Goal: Task Accomplishment & Management: Manage account settings

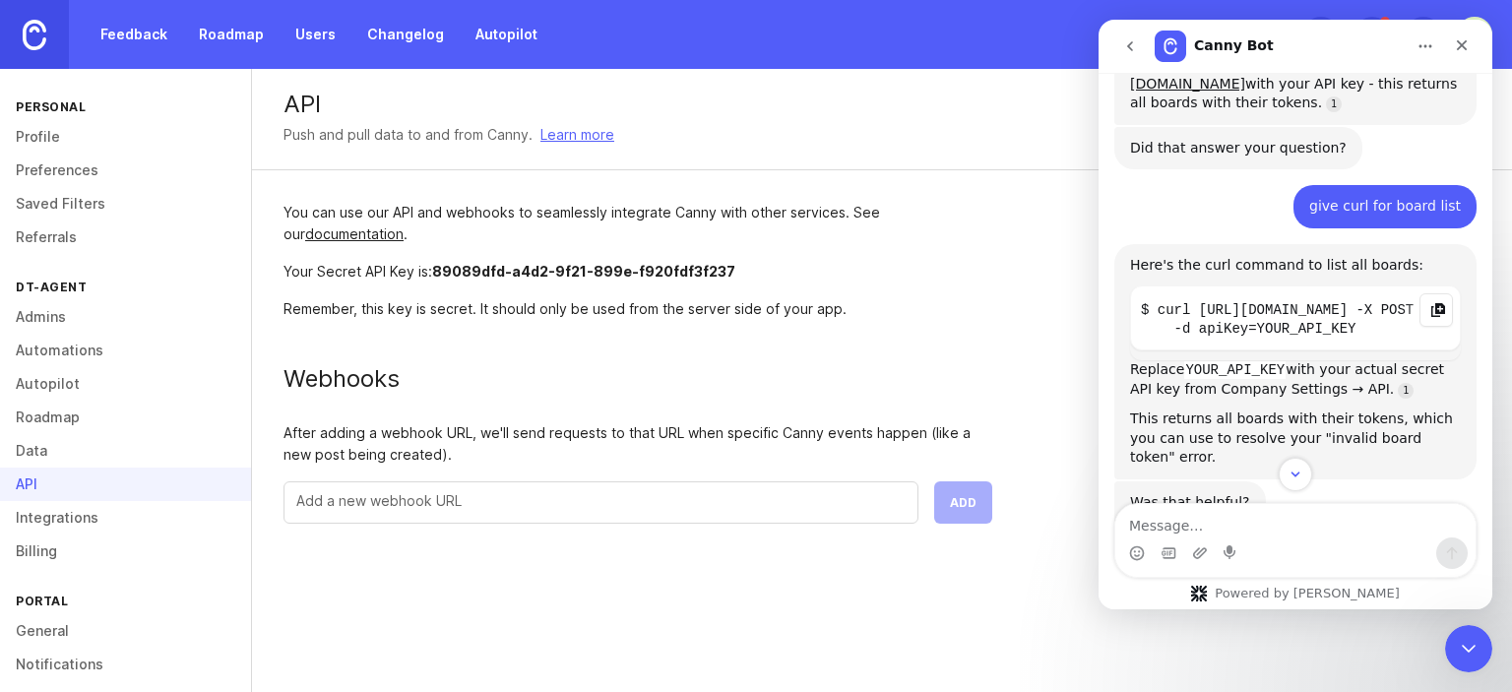
click at [1430, 302] on icon "Copy this code block to your clipboard." at bounding box center [1438, 310] width 16 height 16
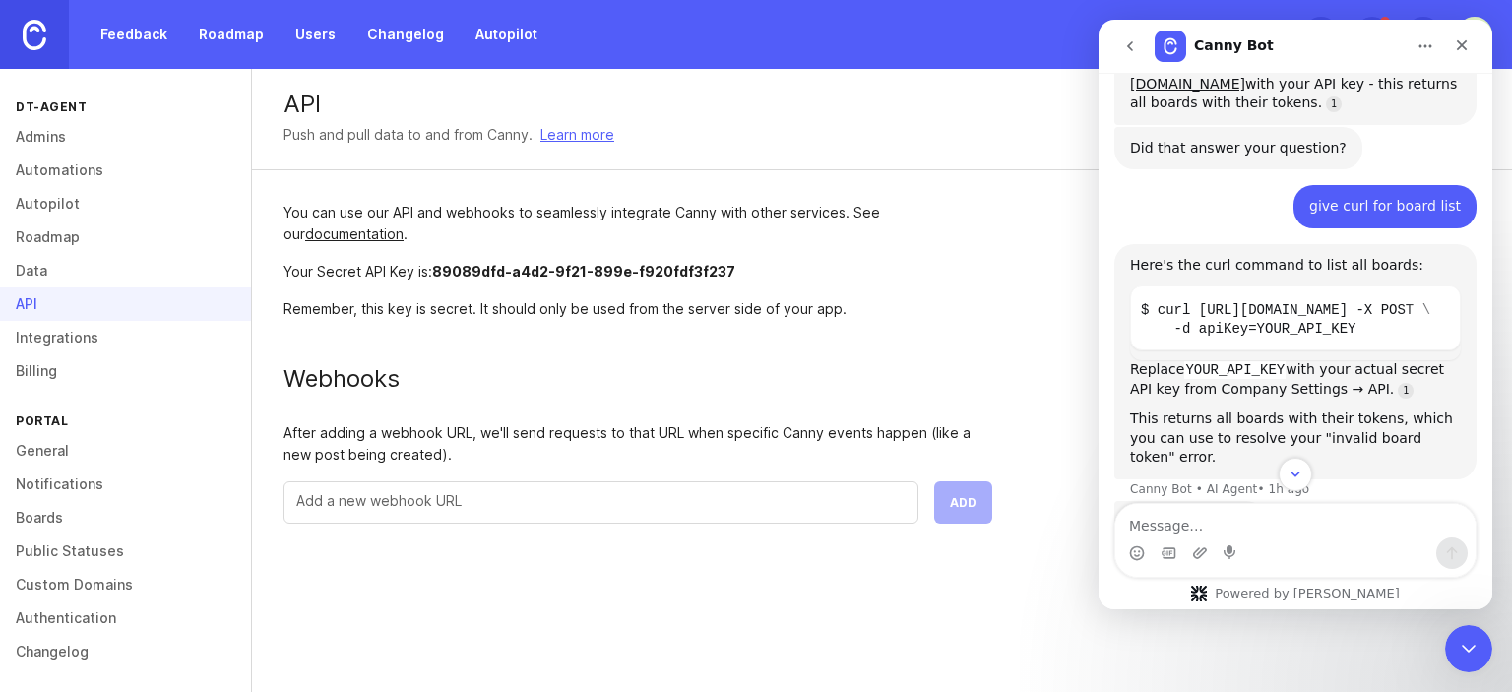
click at [63, 525] on link "Boards" at bounding box center [125, 517] width 251 height 33
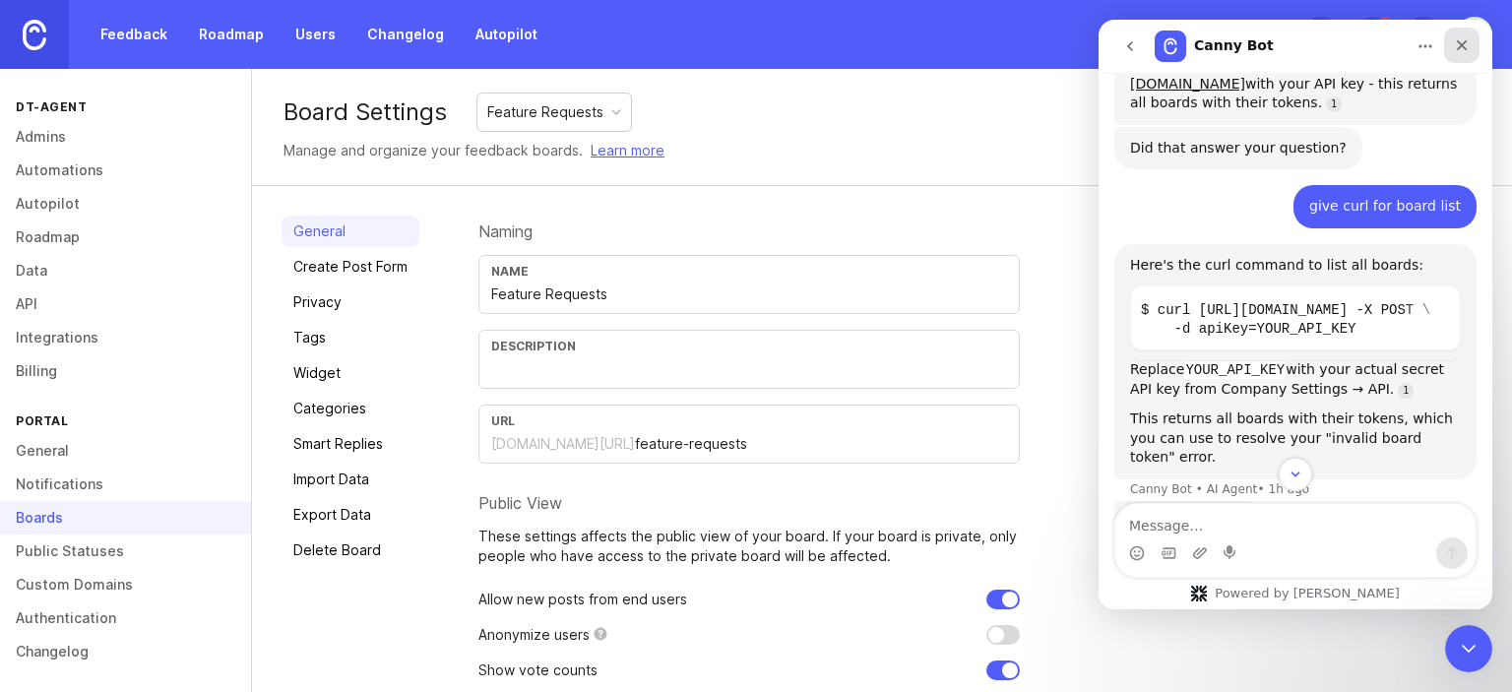
click at [1461, 40] on icon "Close" at bounding box center [1462, 45] width 16 height 16
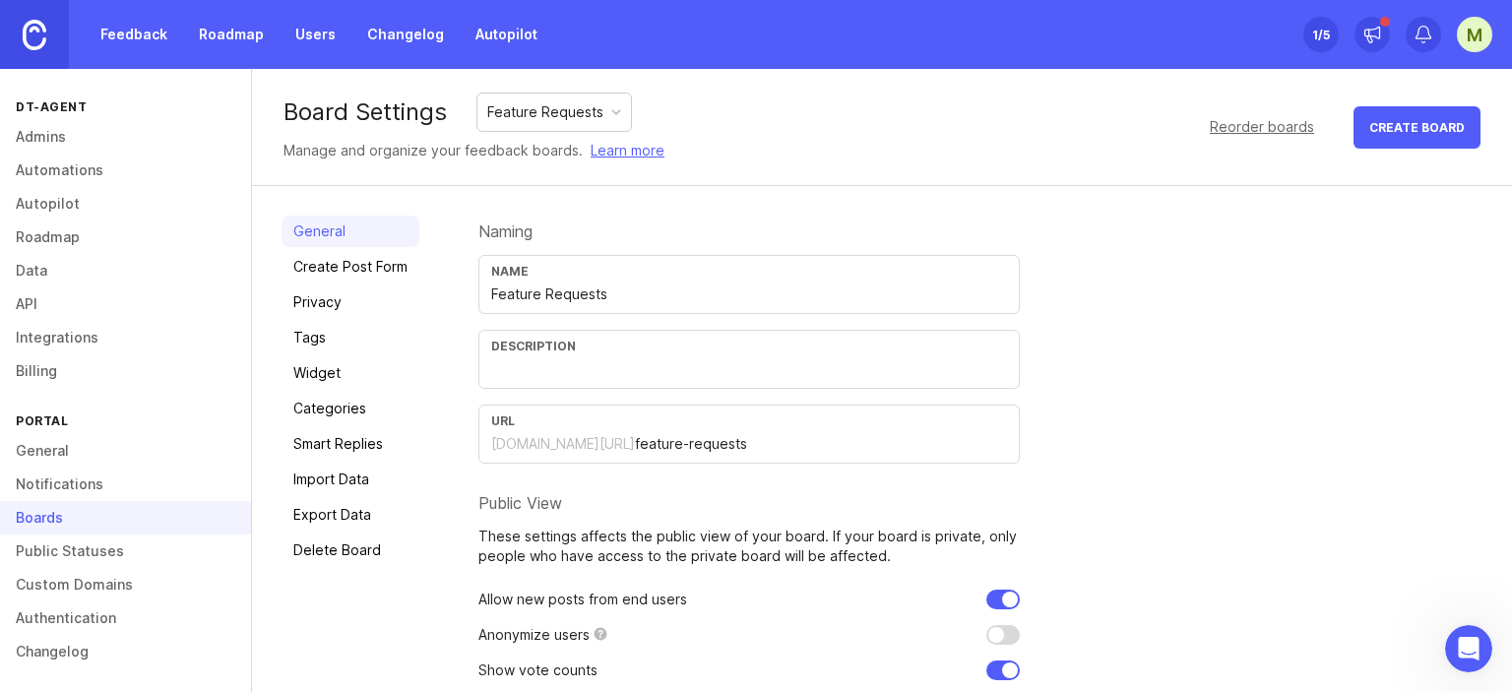
click at [558, 109] on div "Feature Requests" at bounding box center [545, 112] width 116 height 22
click at [342, 272] on link "Create Post Form" at bounding box center [350, 266] width 138 height 31
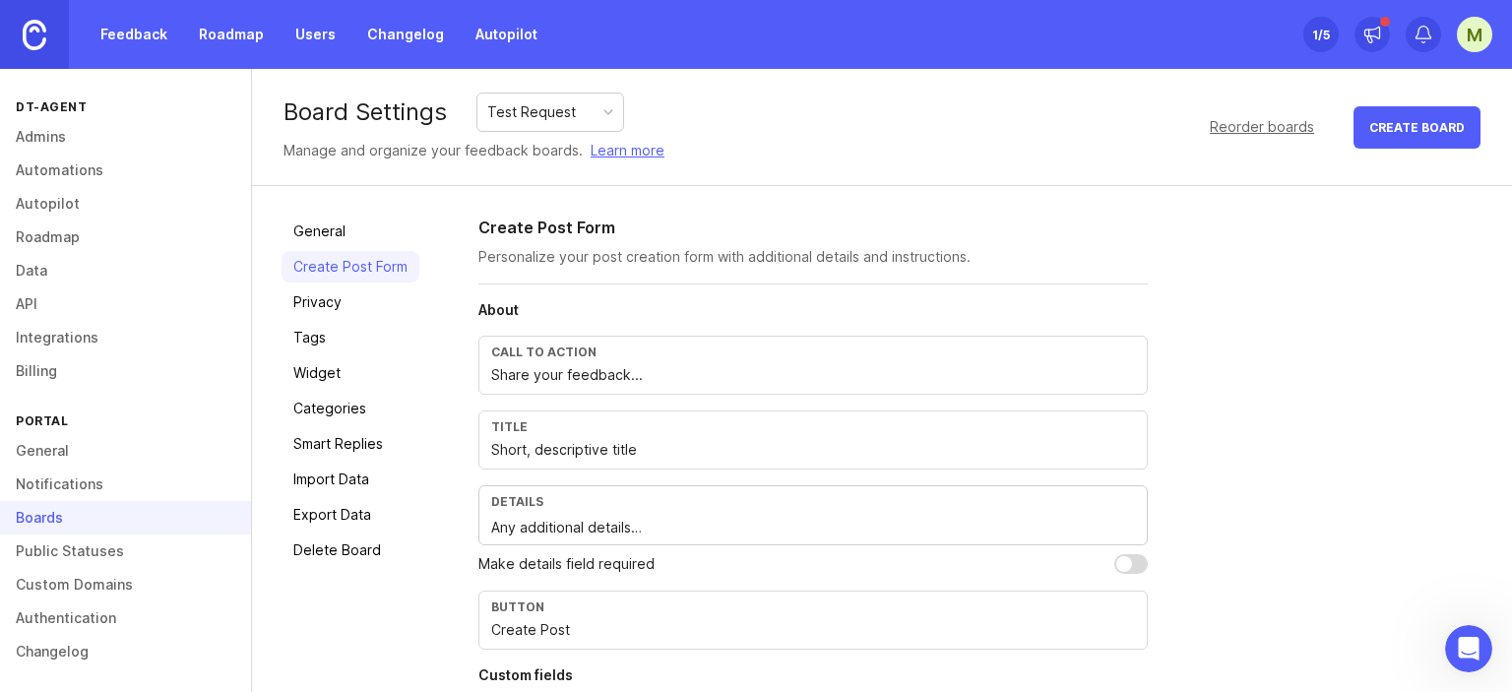
click at [696, 385] on div "Call to action Share your feedback..." at bounding box center [812, 365] width 669 height 59
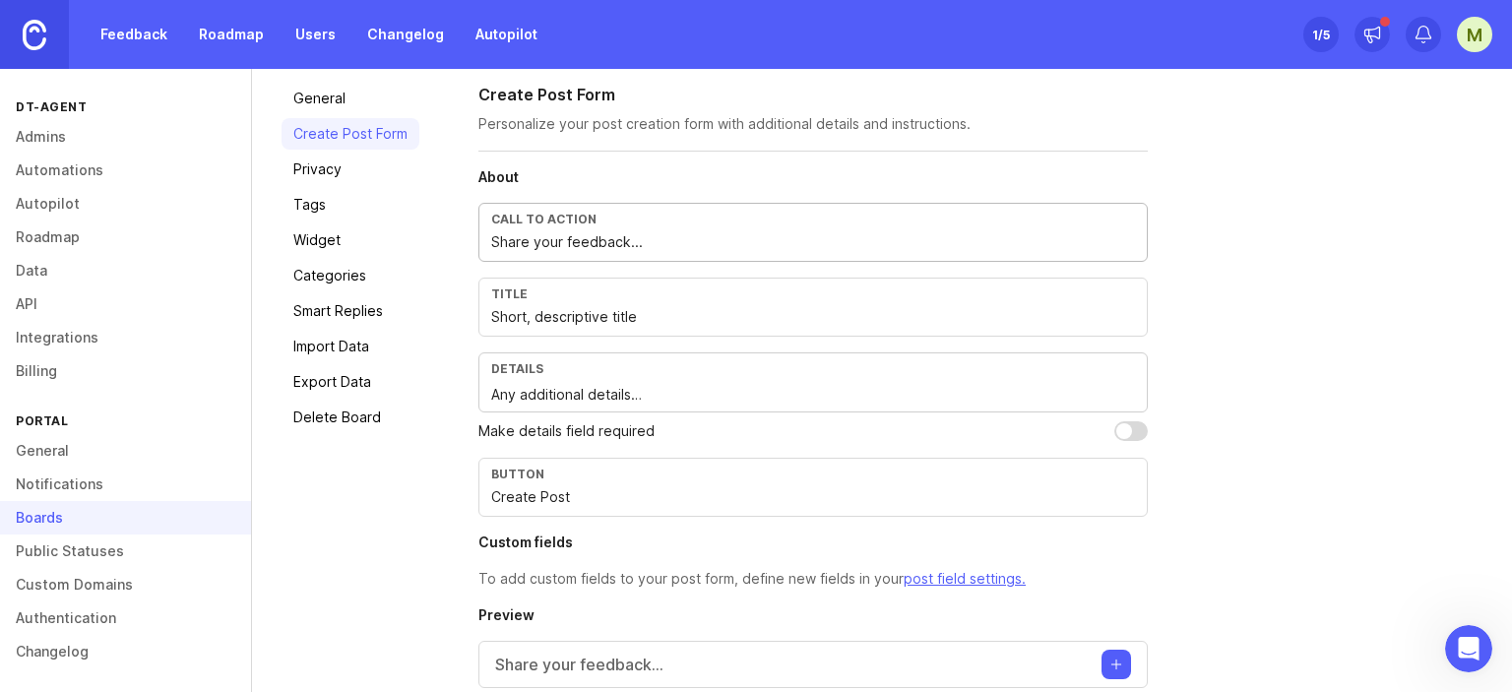
scroll to position [214, 0]
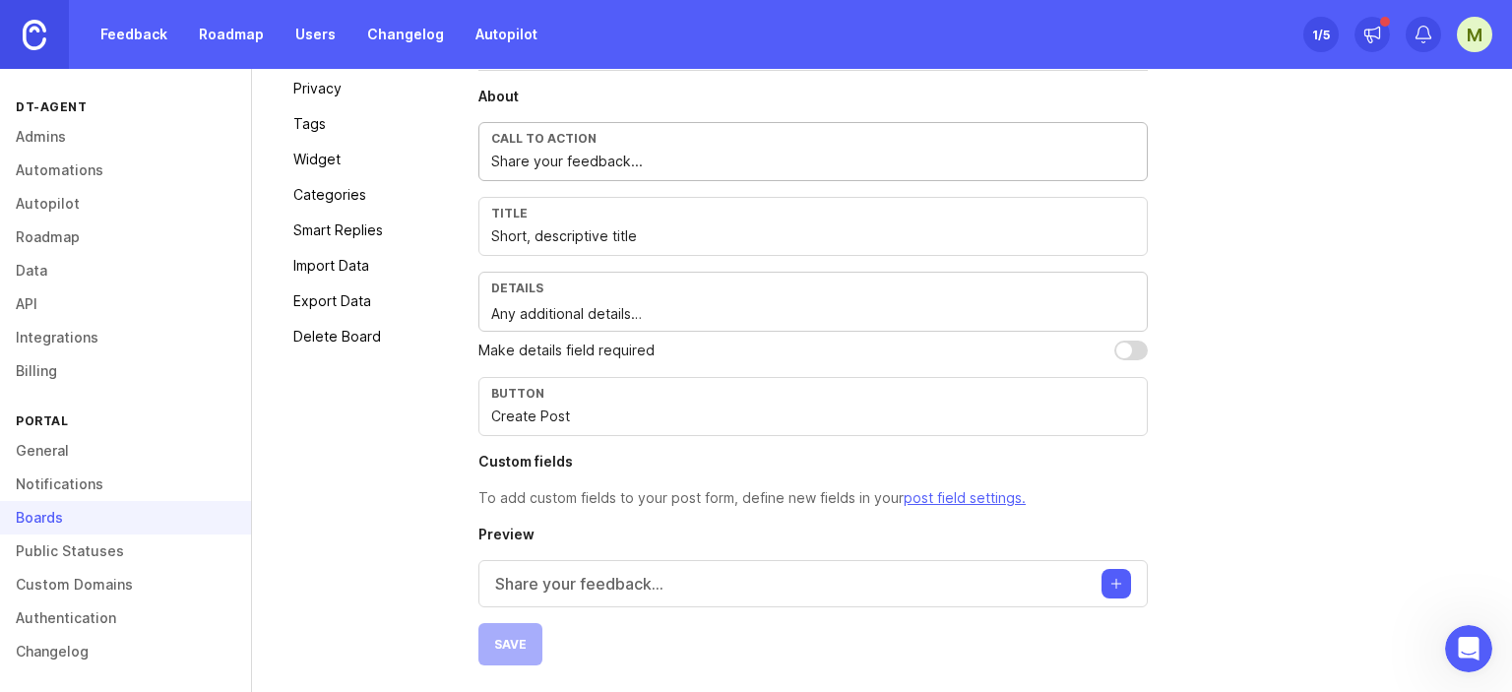
click at [698, 233] on input "Short, descriptive title" at bounding box center [813, 236] width 644 height 22
click at [700, 233] on input "Short, descriptive title" at bounding box center [813, 236] width 644 height 22
paste input "1 button for ""back up logs feature """
type input "1 button for ""back up logs feature """
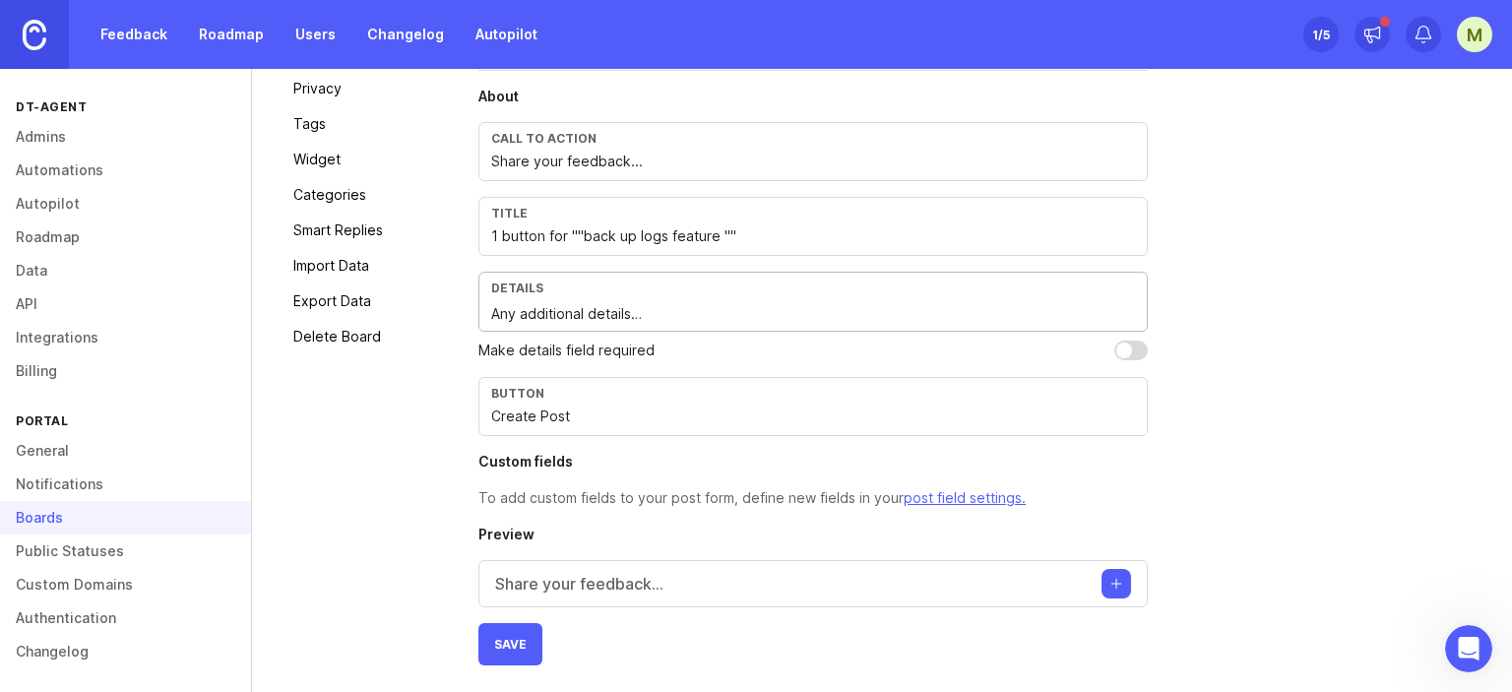
click at [566, 311] on textarea "Any additional details…" at bounding box center [813, 314] width 644 height 22
paste textarea "To be able to export ""All"" logs for 3 months as a backup in 1 click (it shoul…"
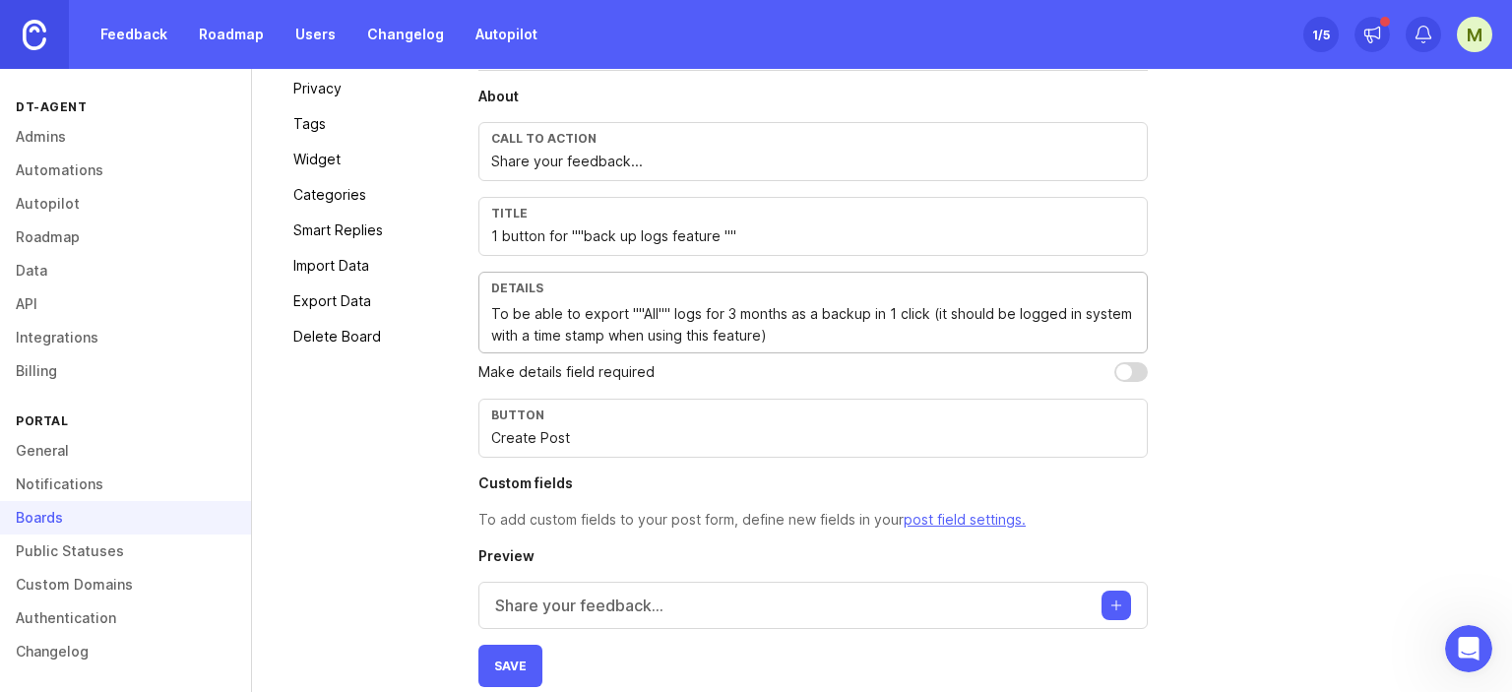
type textarea "To be able to export ""All"" logs for 3 months as a backup in 1 click (it shoul…"
click at [555, 435] on input "Create Post" at bounding box center [813, 438] width 644 height 22
click at [523, 653] on button "Save" at bounding box center [510, 666] width 64 height 42
click at [336, 131] on link "Tags" at bounding box center [350, 123] width 138 height 31
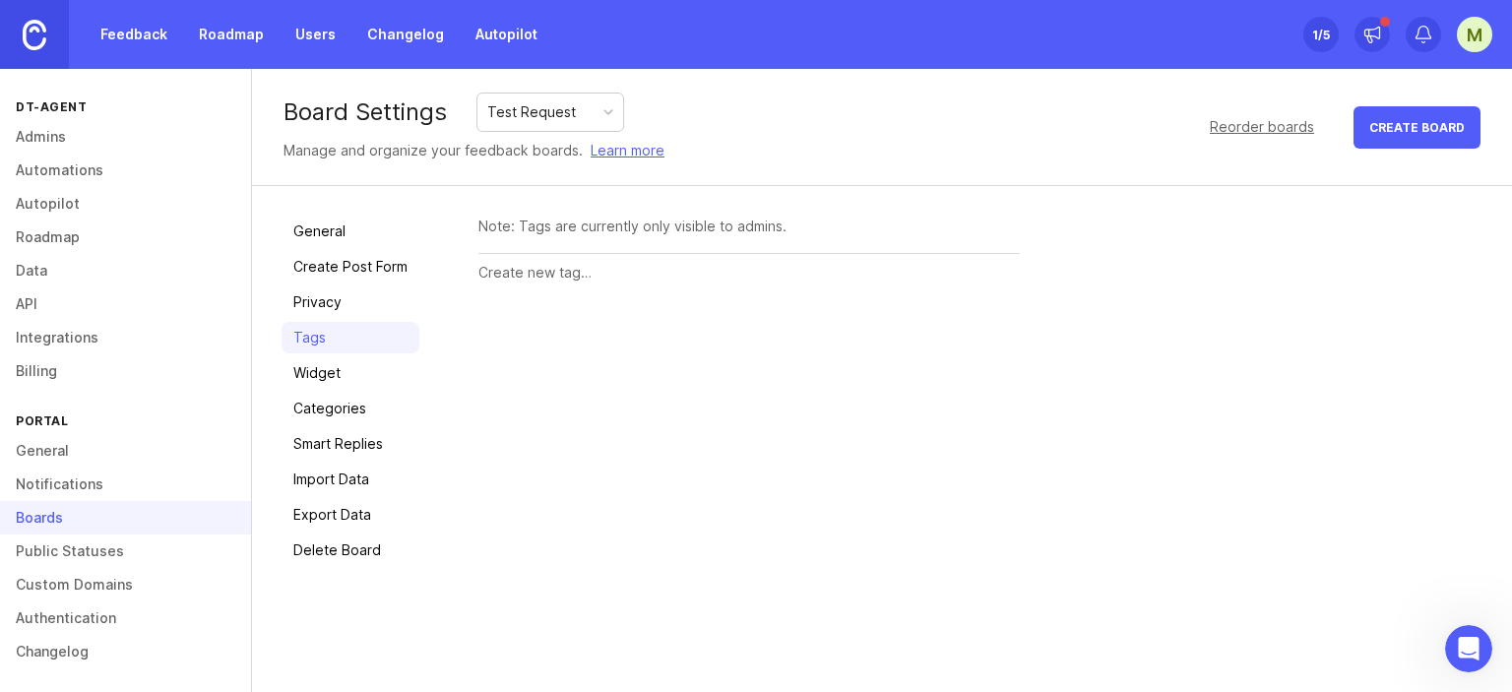
click at [350, 332] on link "Tags" at bounding box center [350, 337] width 138 height 31
click at [586, 271] on input "text" at bounding box center [748, 273] width 541 height 22
click at [598, 281] on input "text" at bounding box center [748, 273] width 541 height 22
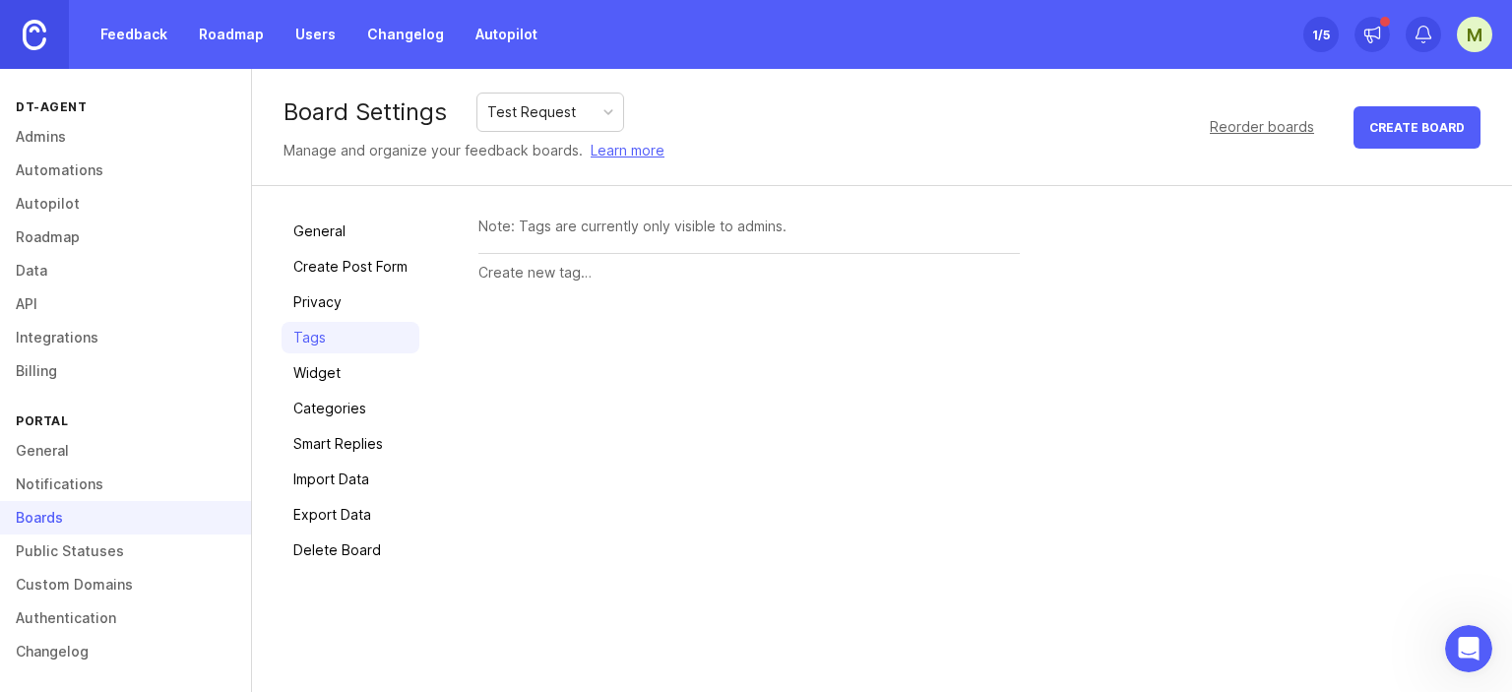
paste input "To be able to export ""All"" logs for 3 months as a backup in 1 click (it shoul…"
type input "To be able to export ""All"" logs for 3 months as a backup in 1 click (it shoul…"
click at [638, 275] on input "text" at bounding box center [748, 273] width 541 height 22
